Goal: Use online tool/utility: Utilize a website feature to perform a specific function

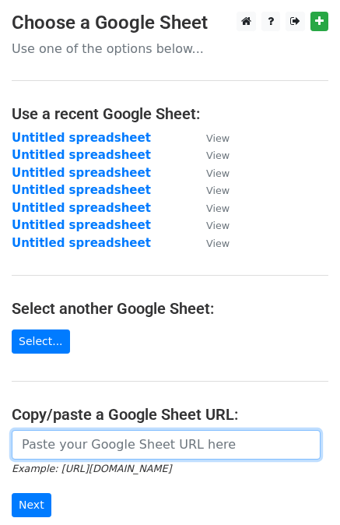
click at [146, 446] on input "url" at bounding box center [166, 445] width 309 height 30
paste input "[URL][DOMAIN_NAME]"
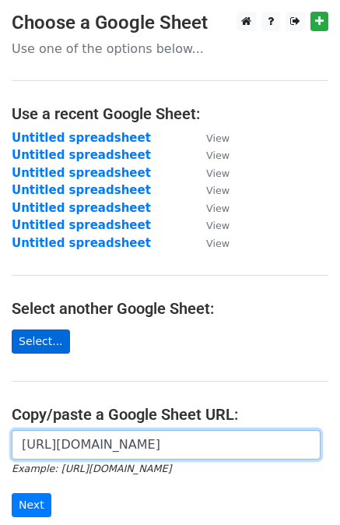
type input "https://docs.google.com/spreadsheets/d/15Fw43TUJ3dEWo9vsLerEEJ1Qwf1IpfB40piR5y3…"
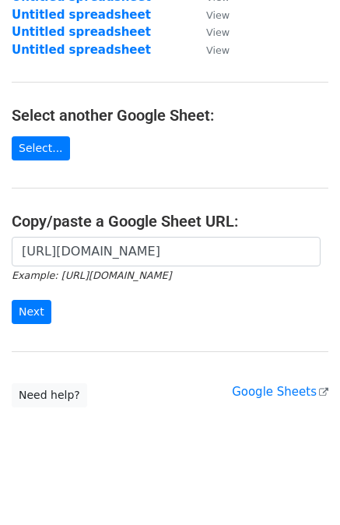
scroll to position [198, 0]
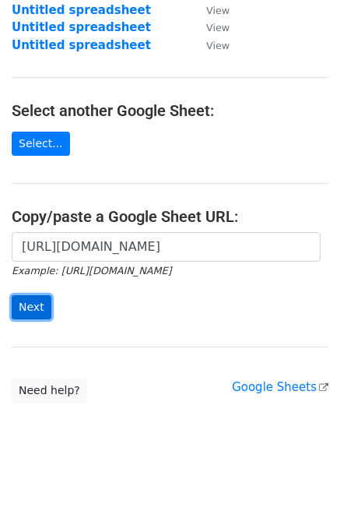
click at [34, 299] on input "Next" at bounding box center [32, 307] width 40 height 24
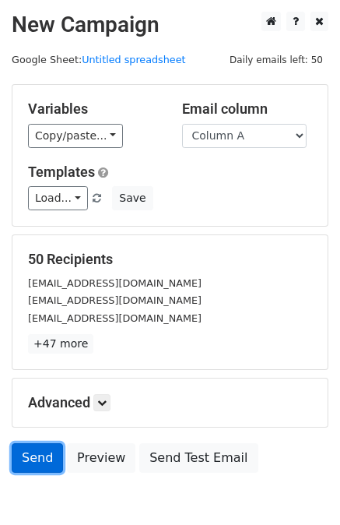
click at [34, 457] on link "Send" at bounding box center [37, 458] width 51 height 30
